Goal: Check status: Check status

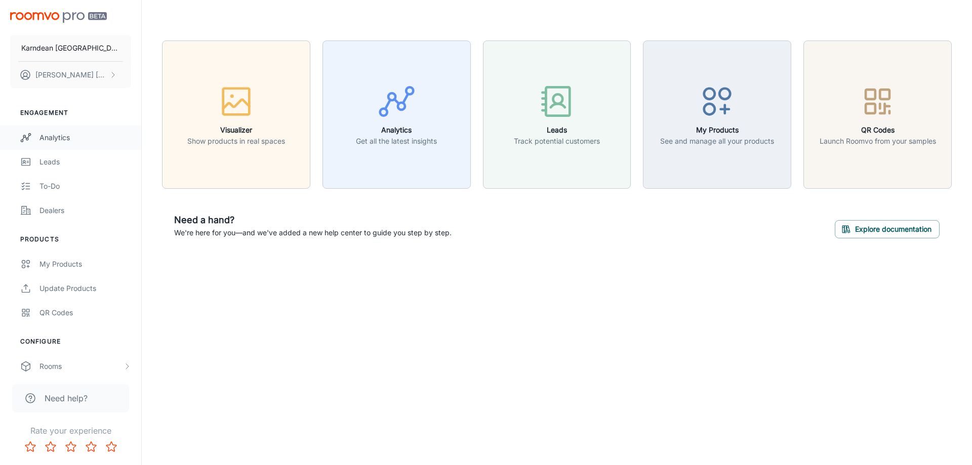
click at [50, 143] on div "Analytics" at bounding box center [85, 137] width 92 height 11
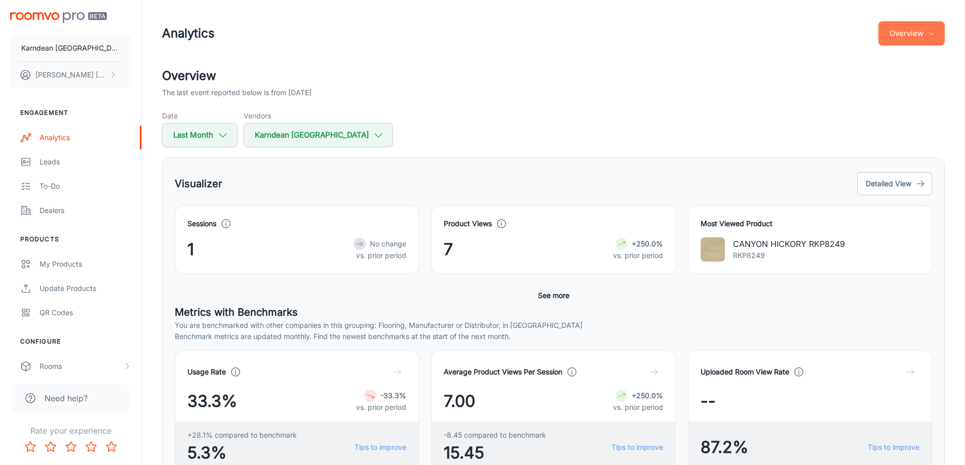
click at [895, 31] on button "Overview" at bounding box center [911, 33] width 66 height 24
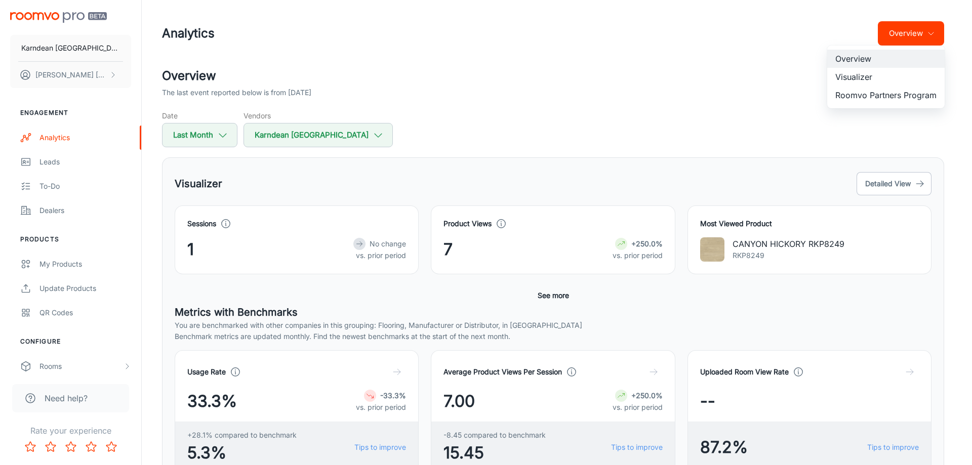
click at [886, 91] on li "Roomvo Partners Program" at bounding box center [885, 95] width 117 height 18
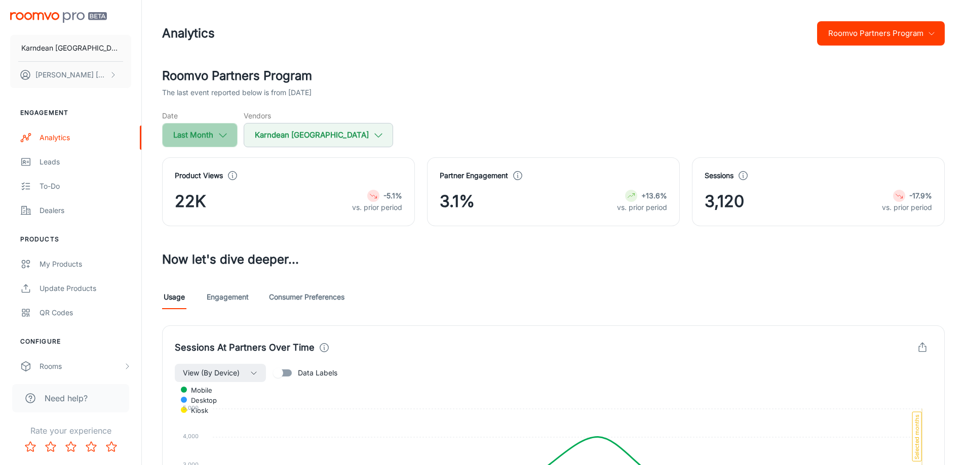
click at [223, 133] on icon "button" at bounding box center [222, 135] width 11 height 11
select select "8"
select select "2025"
select select "8"
select select "2025"
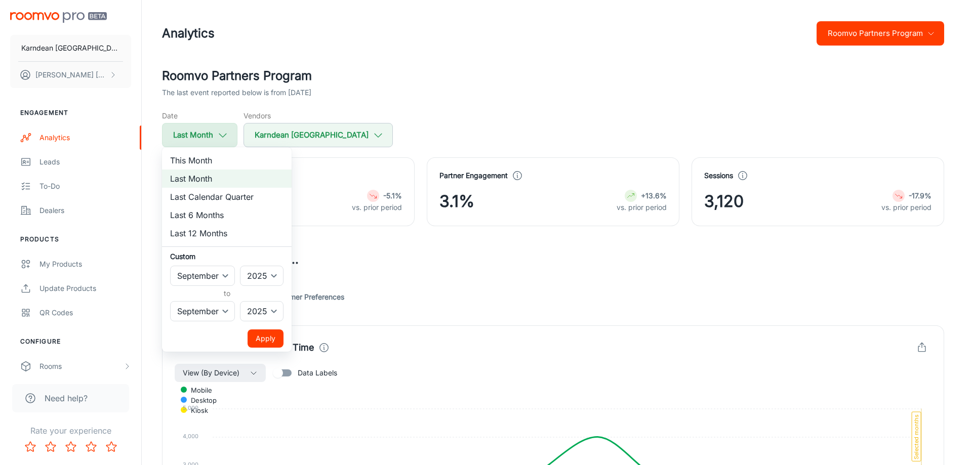
click at [223, 133] on div at bounding box center [486, 232] width 972 height 465
